Goal: Check status: Check status

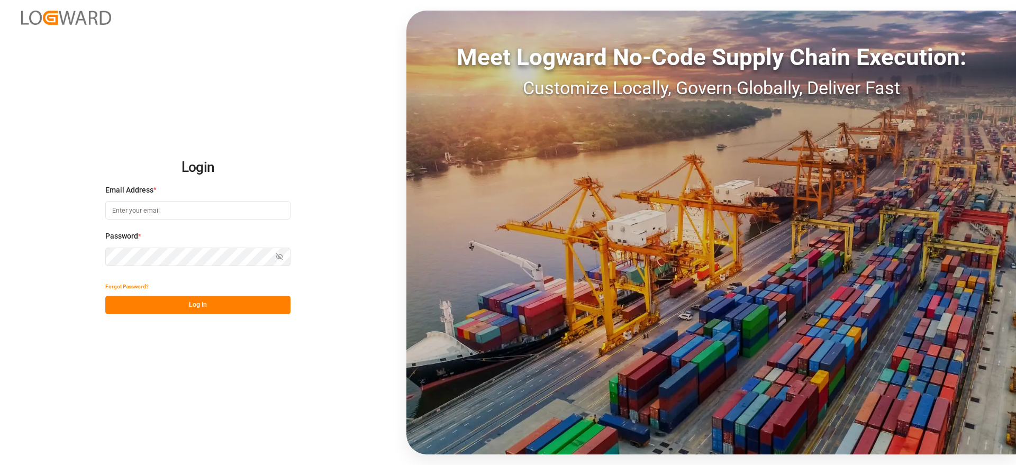
type input "[EMAIL_ADDRESS][DOMAIN_NAME]"
drag, startPoint x: 216, startPoint y: 309, endPoint x: 279, endPoint y: 371, distance: 88.3
click at [216, 309] on button "Log In" at bounding box center [197, 305] width 185 height 19
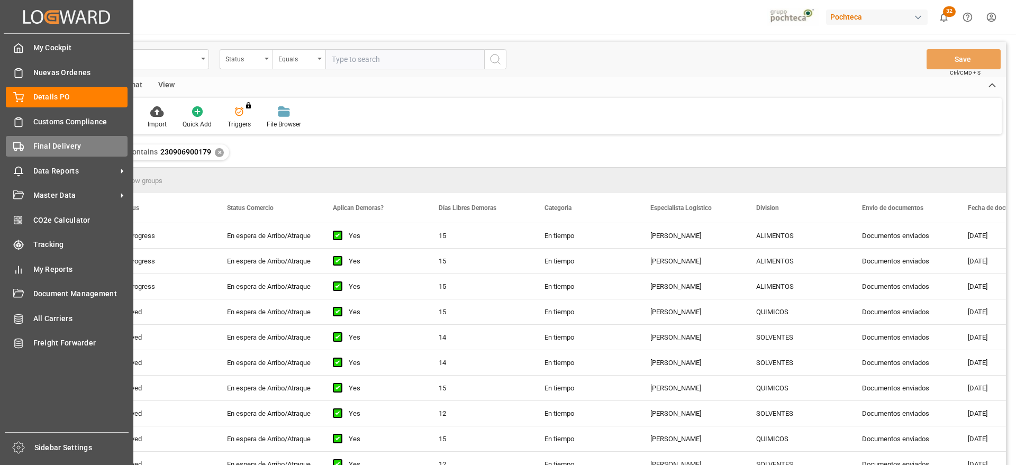
click at [25, 147] on div "Final Delivery Final Delivery" at bounding box center [67, 146] width 122 height 21
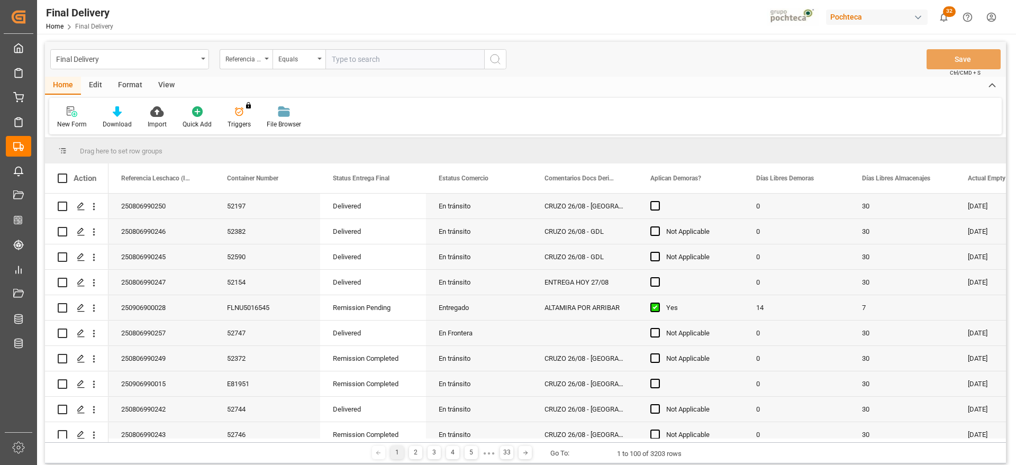
click at [364, 59] on input "text" at bounding box center [404, 59] width 159 height 20
paste input "250806900821"
type input "250806900821"
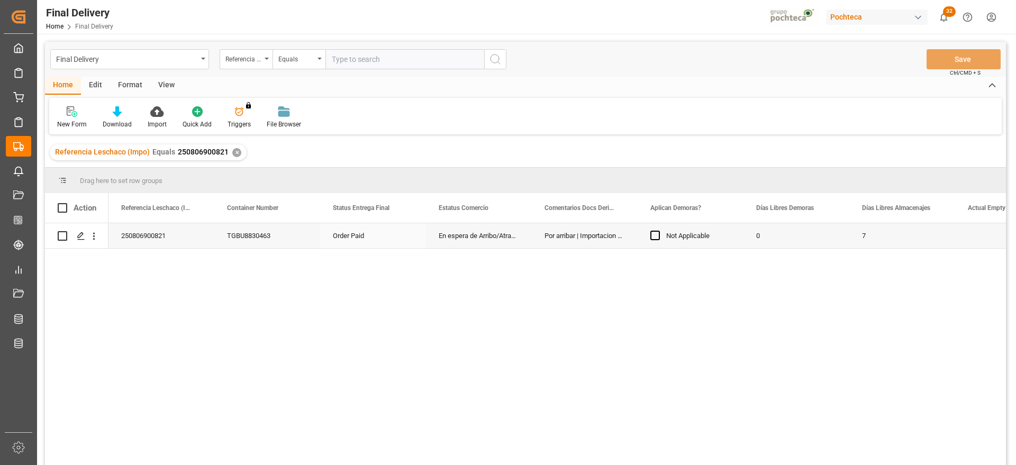
click at [703, 248] on div "Not Applicable" at bounding box center [690, 236] width 80 height 24
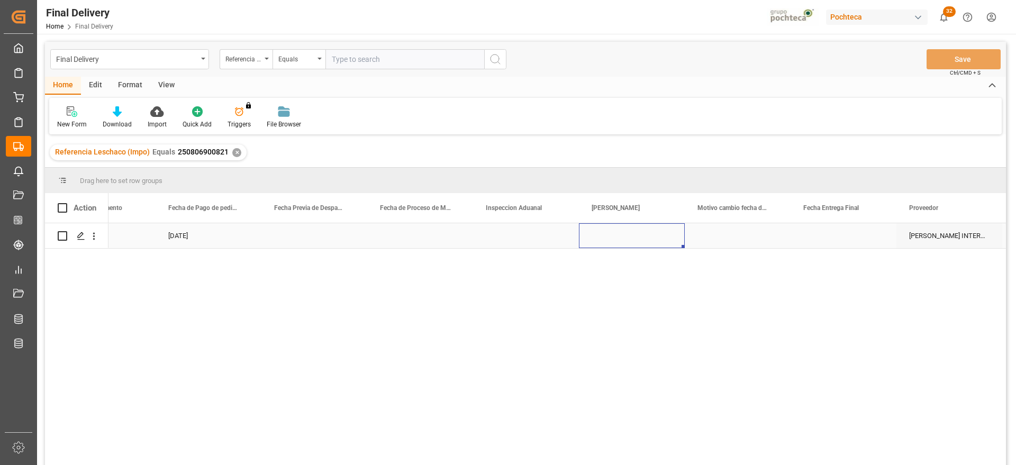
click at [632, 234] on div "Press SPACE to select this row." at bounding box center [632, 235] width 106 height 25
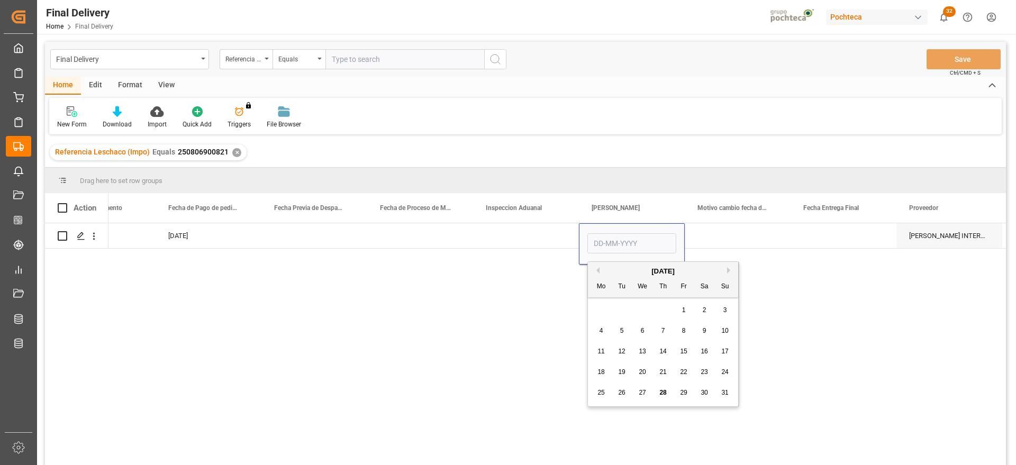
click at [682, 394] on span "29" at bounding box center [683, 392] width 7 height 7
type input "[DATE]"
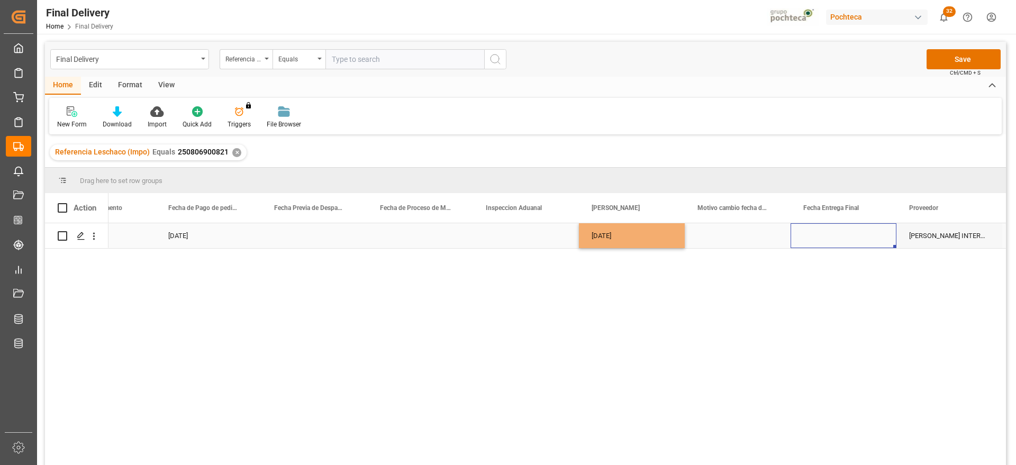
click at [825, 235] on div "Press SPACE to select this row." at bounding box center [843, 235] width 106 height 25
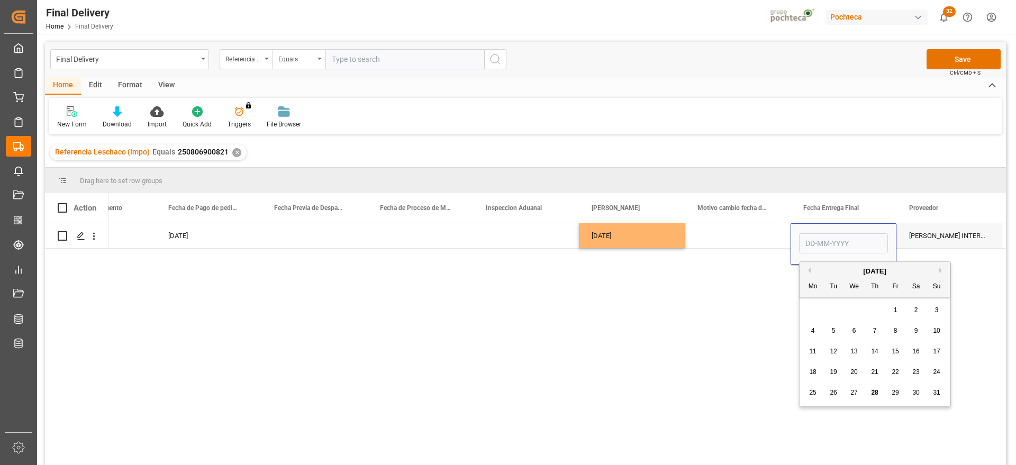
click at [910, 394] on div "30" at bounding box center [915, 393] width 13 height 13
type input "[DATE]"
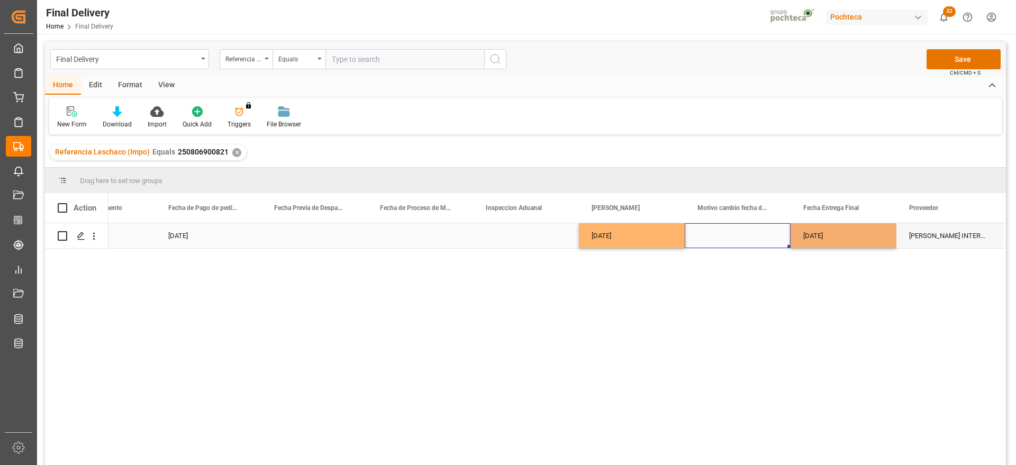
click at [758, 243] on div "Press SPACE to select this row." at bounding box center [738, 235] width 106 height 25
click at [690, 231] on div "Press SPACE to select this row." at bounding box center [738, 235] width 106 height 25
click at [856, 243] on div "[DATE]" at bounding box center [843, 235] width 106 height 25
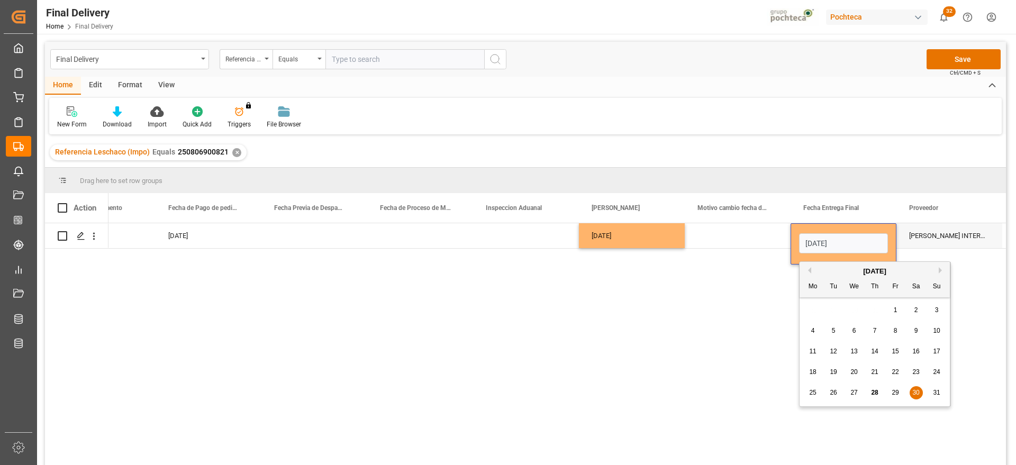
click at [938, 270] on div "[DATE]" at bounding box center [874, 271] width 150 height 11
click at [939, 267] on button "Next Month" at bounding box center [941, 270] width 6 height 6
click at [814, 312] on span "1" at bounding box center [813, 309] width 4 height 7
type input "[DATE]"
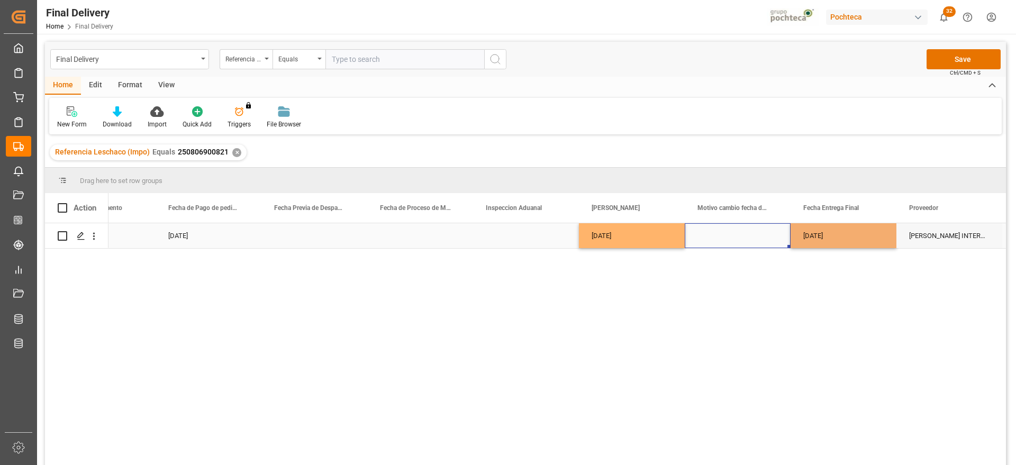
click at [768, 234] on div "Press SPACE to select this row." at bounding box center [738, 235] width 106 height 25
click at [964, 57] on button "Save" at bounding box center [963, 59] width 74 height 20
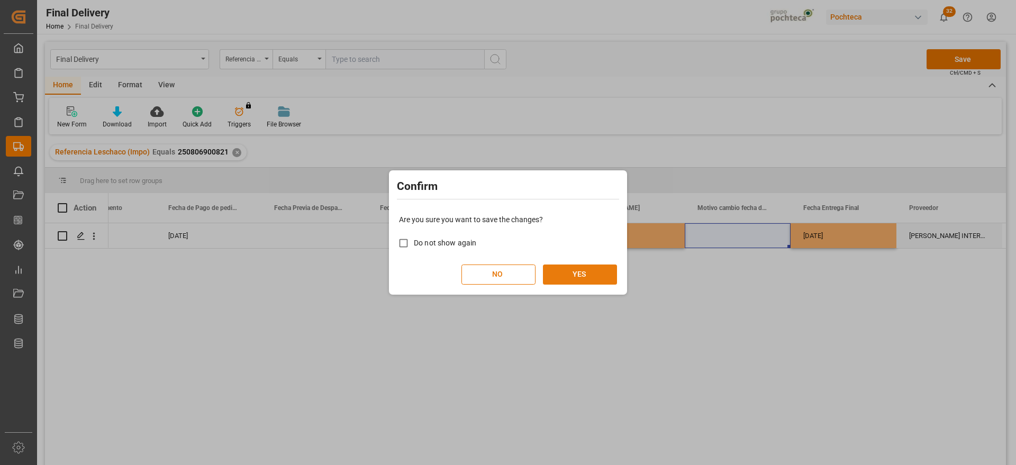
click at [573, 268] on button "YES" at bounding box center [580, 274] width 74 height 20
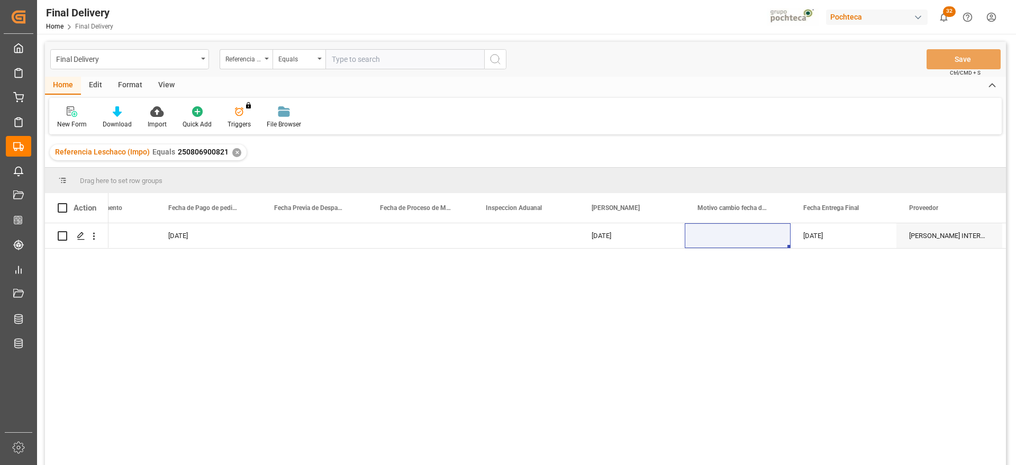
click at [232, 151] on div "✕" at bounding box center [236, 152] width 9 height 9
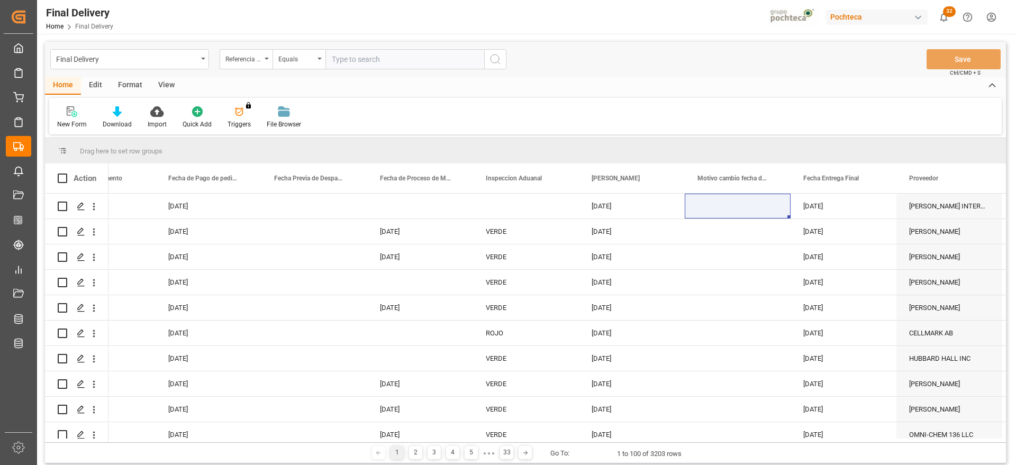
click at [382, 61] on input "text" at bounding box center [404, 59] width 159 height 20
paste input "250906900028"
type input "250906900028"
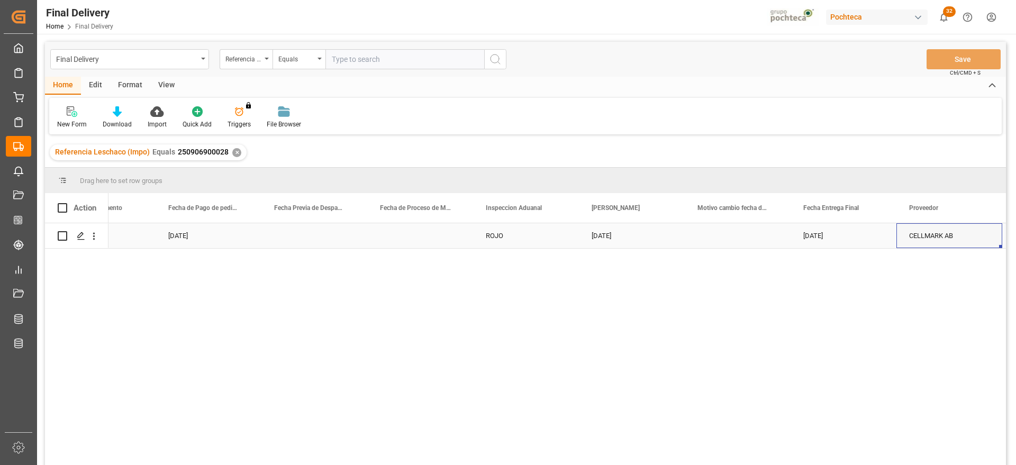
click at [911, 229] on div "CELLMARK AB" at bounding box center [949, 235] width 106 height 25
click at [304, 242] on div "Press SPACE to select this row." at bounding box center [314, 235] width 106 height 25
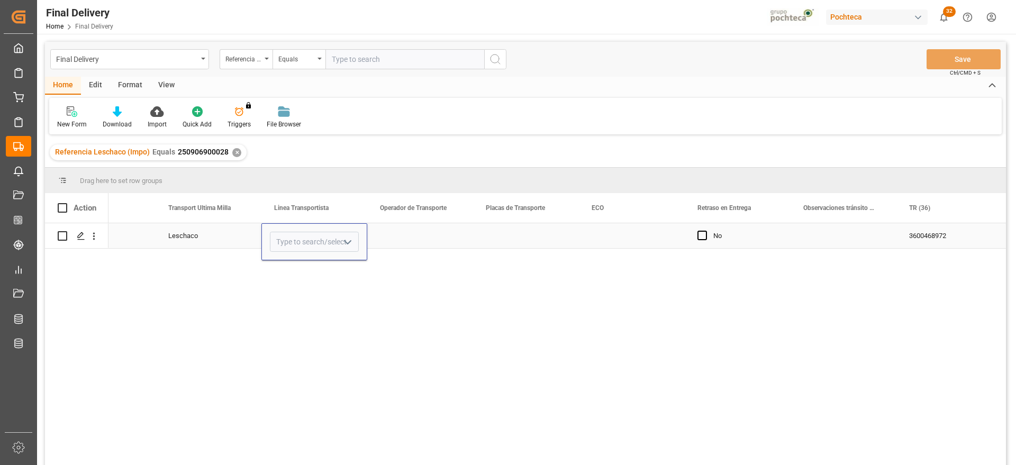
click at [345, 242] on icon "open menu" at bounding box center [347, 242] width 13 height 13
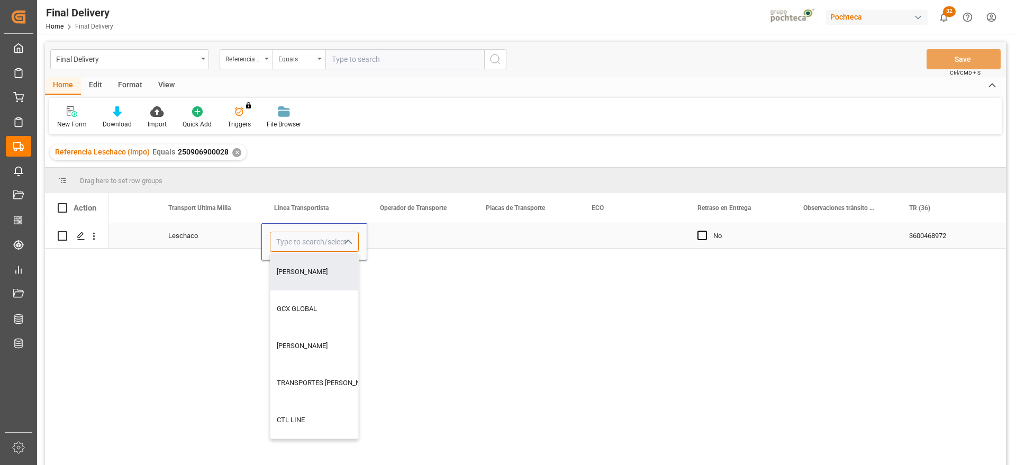
click at [306, 233] on input "Press SPACE to select this row." at bounding box center [314, 242] width 89 height 20
click at [308, 241] on input "Press SPACE to select this row." at bounding box center [314, 242] width 89 height 20
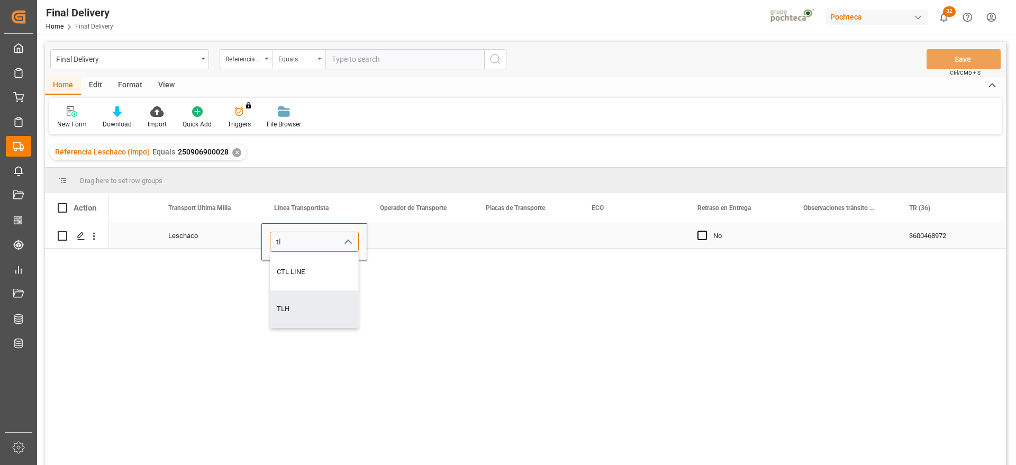
type input "TLH"
click at [406, 233] on div "Press SPACE to select this row." at bounding box center [420, 235] width 106 height 25
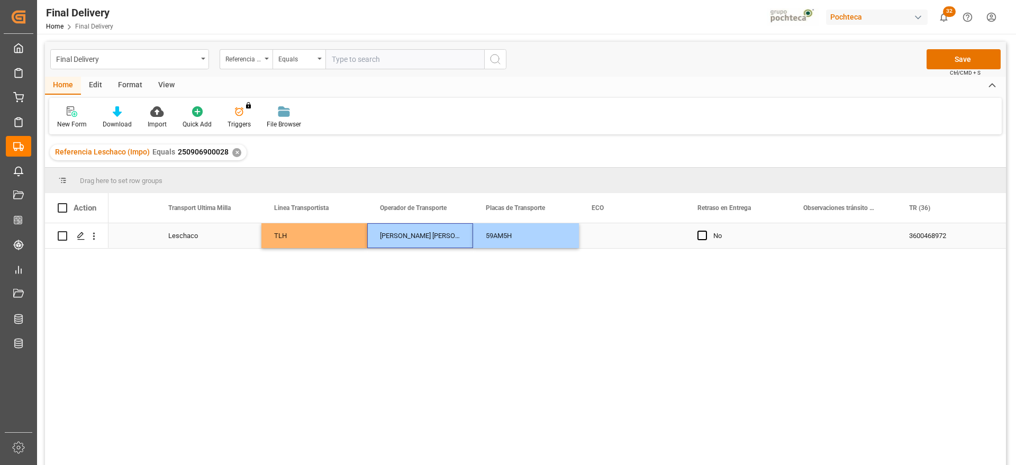
click at [608, 241] on div "Press SPACE to select this row." at bounding box center [632, 235] width 106 height 25
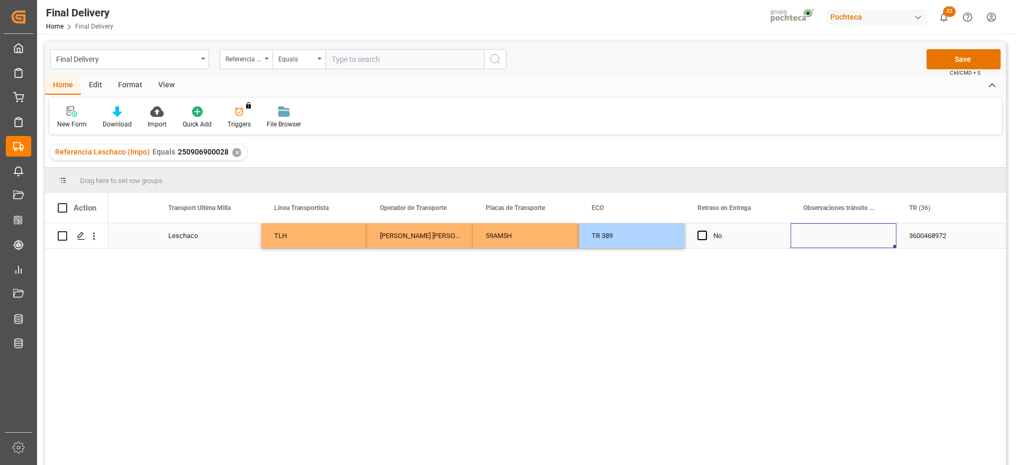
click at [838, 239] on div "Press SPACE to select this row." at bounding box center [843, 235] width 106 height 25
click at [949, 60] on button "Save" at bounding box center [963, 59] width 74 height 20
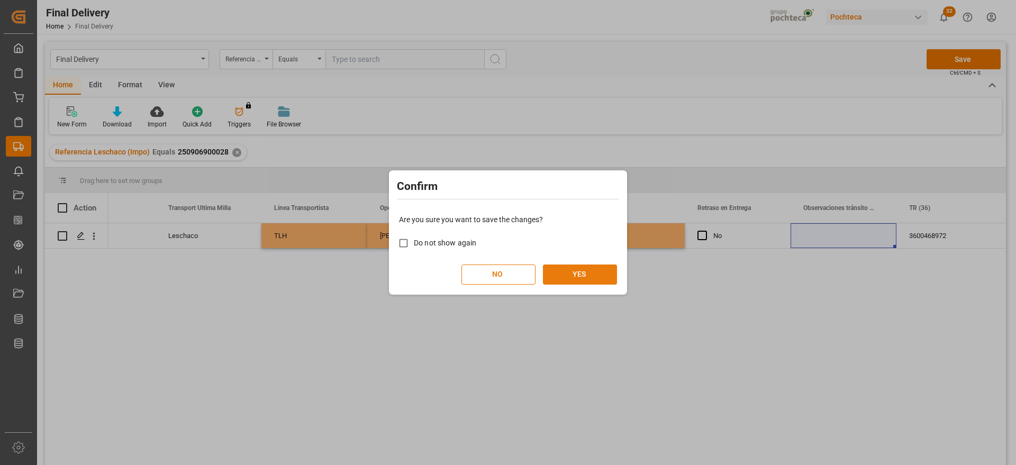
click at [590, 270] on button "YES" at bounding box center [580, 274] width 74 height 20
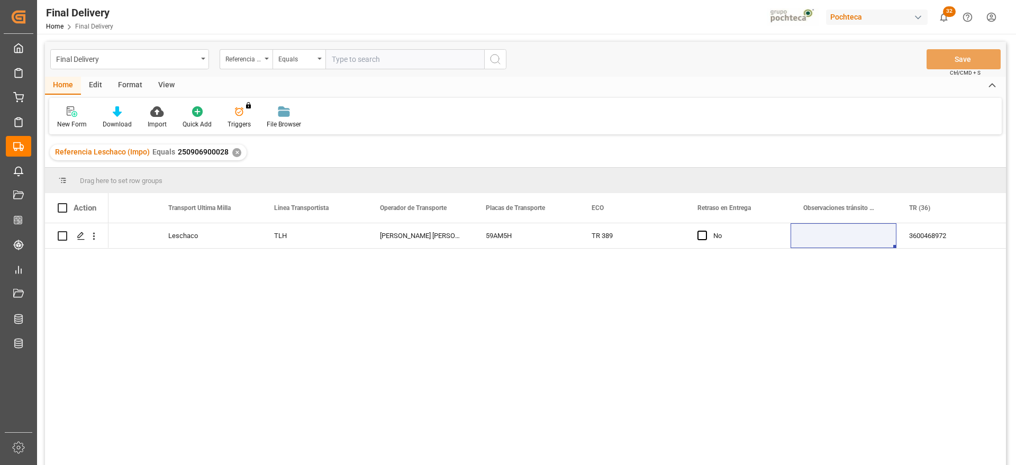
click at [232, 151] on div "✕" at bounding box center [236, 152] width 9 height 9
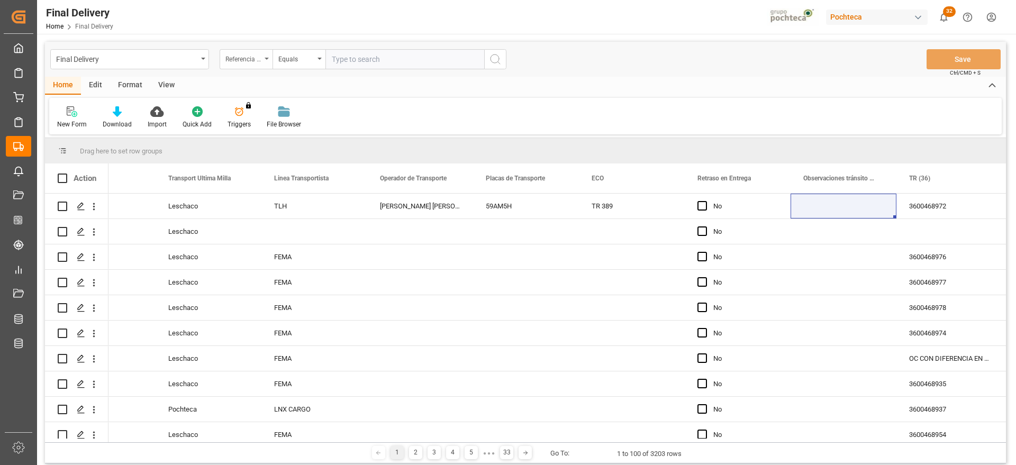
click at [248, 59] on div "Referencia Leschaco (Impo)" at bounding box center [243, 58] width 36 height 12
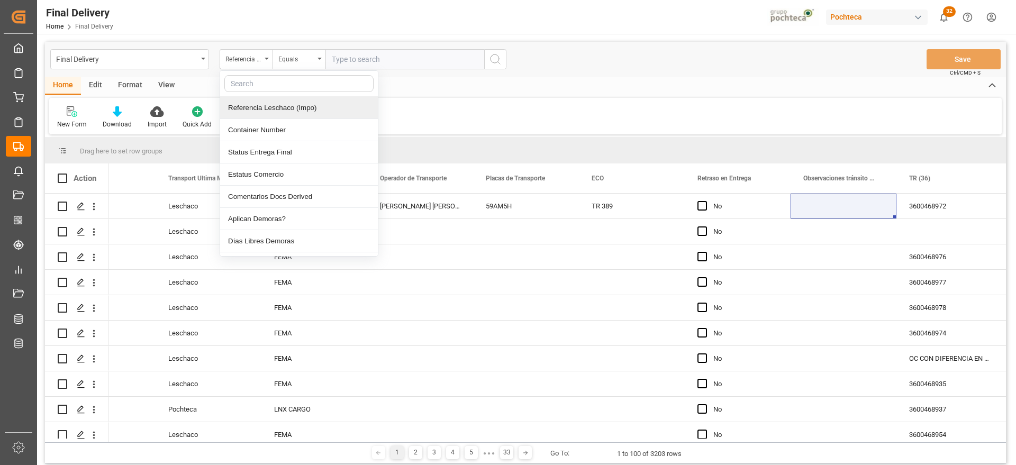
click at [259, 81] on input "text" at bounding box center [298, 83] width 149 height 17
type input "orden"
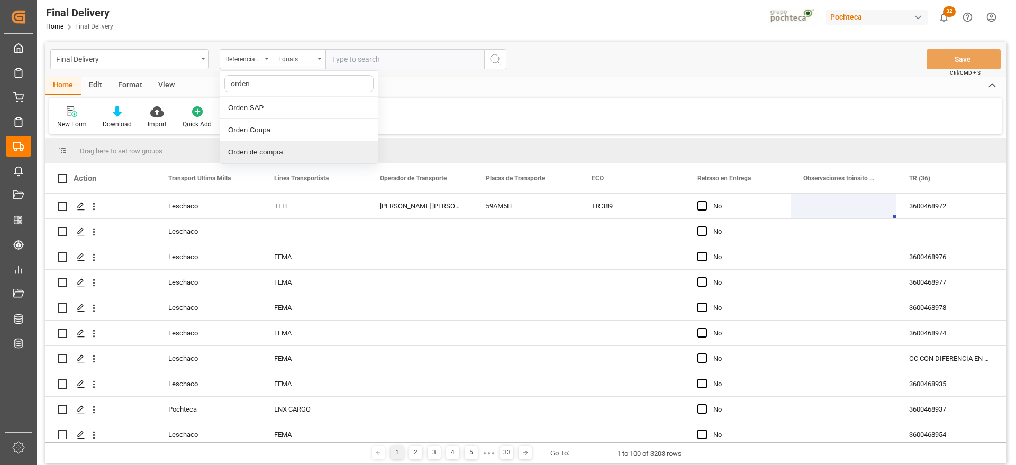
click at [284, 153] on div "Orden de compra" at bounding box center [299, 152] width 158 height 22
click at [330, 60] on input "text" at bounding box center [404, 59] width 159 height 20
paste input "5000306335"
type input "5000306335"
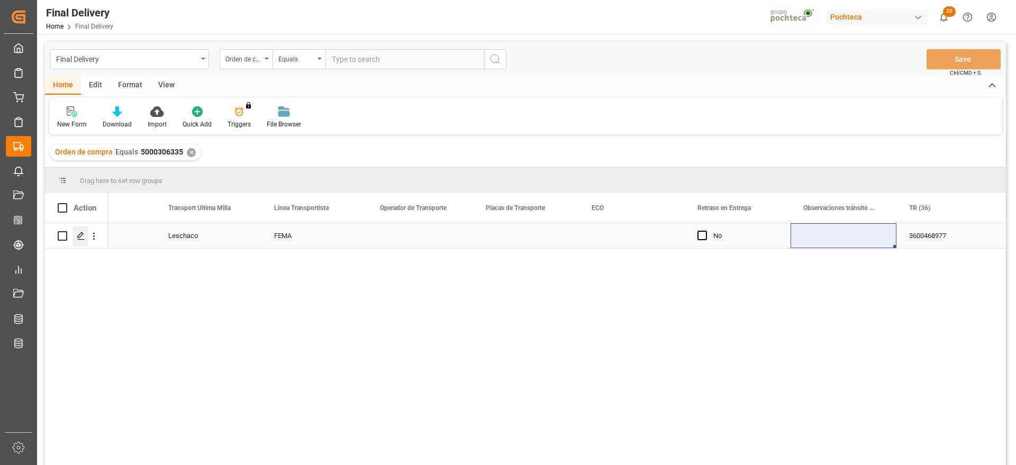
click at [85, 234] on icon "Press SPACE to select this row." at bounding box center [81, 236] width 8 height 8
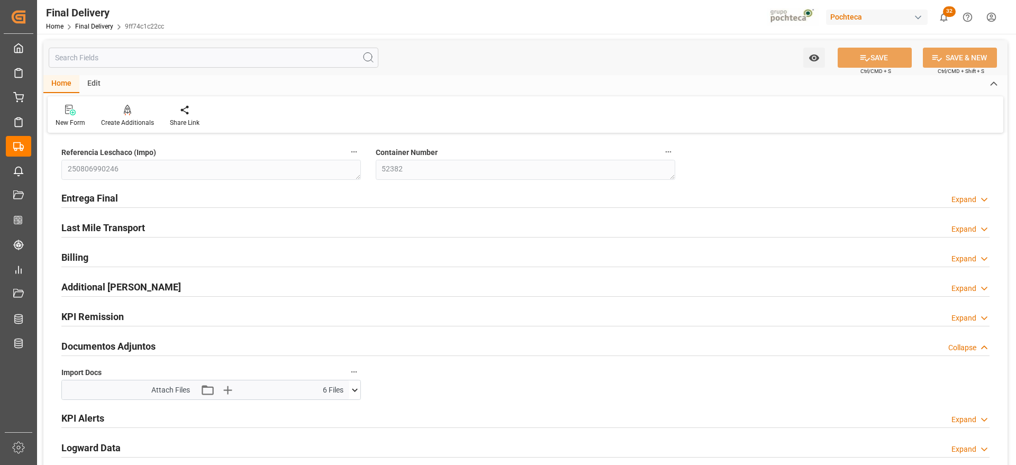
click at [352, 388] on icon at bounding box center [354, 390] width 11 height 11
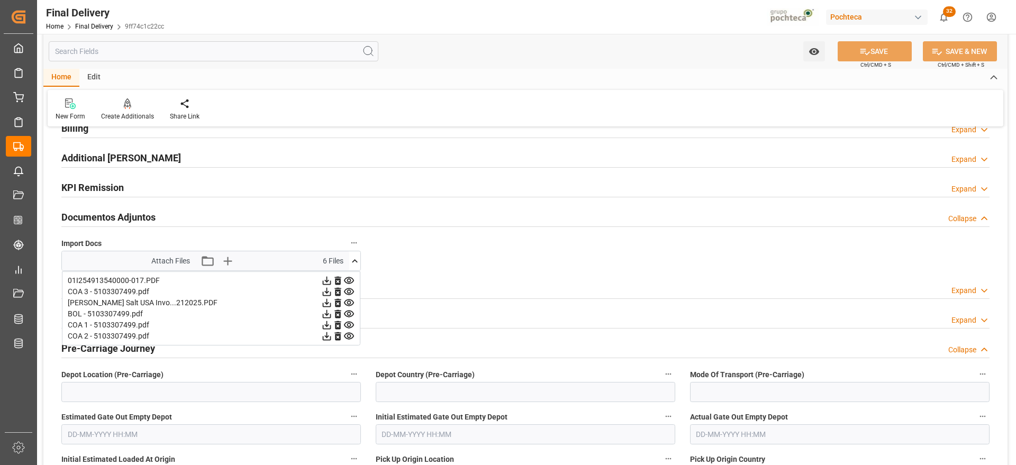
scroll to position [132, 0]
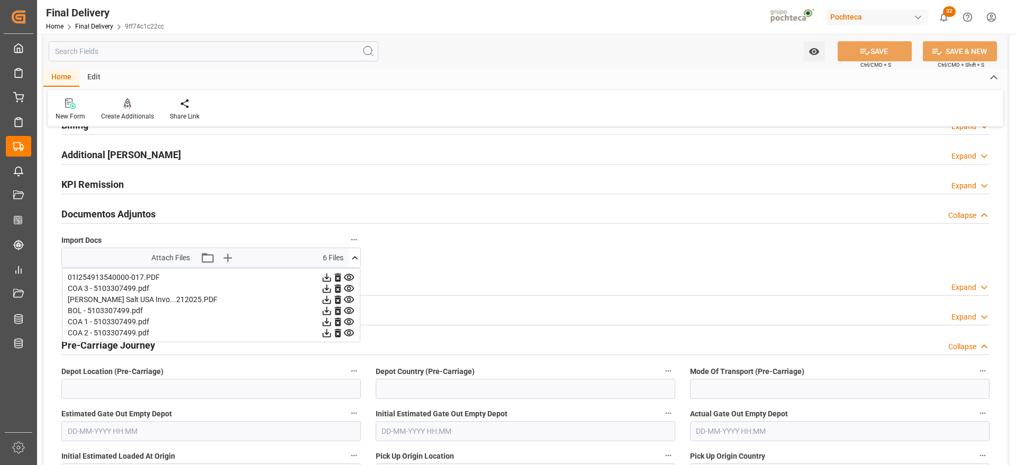
click at [329, 291] on icon at bounding box center [326, 288] width 11 height 11
click at [325, 321] on icon at bounding box center [326, 321] width 11 height 11
click at [325, 332] on icon at bounding box center [326, 332] width 11 height 11
